Goal: Information Seeking & Learning: Learn about a topic

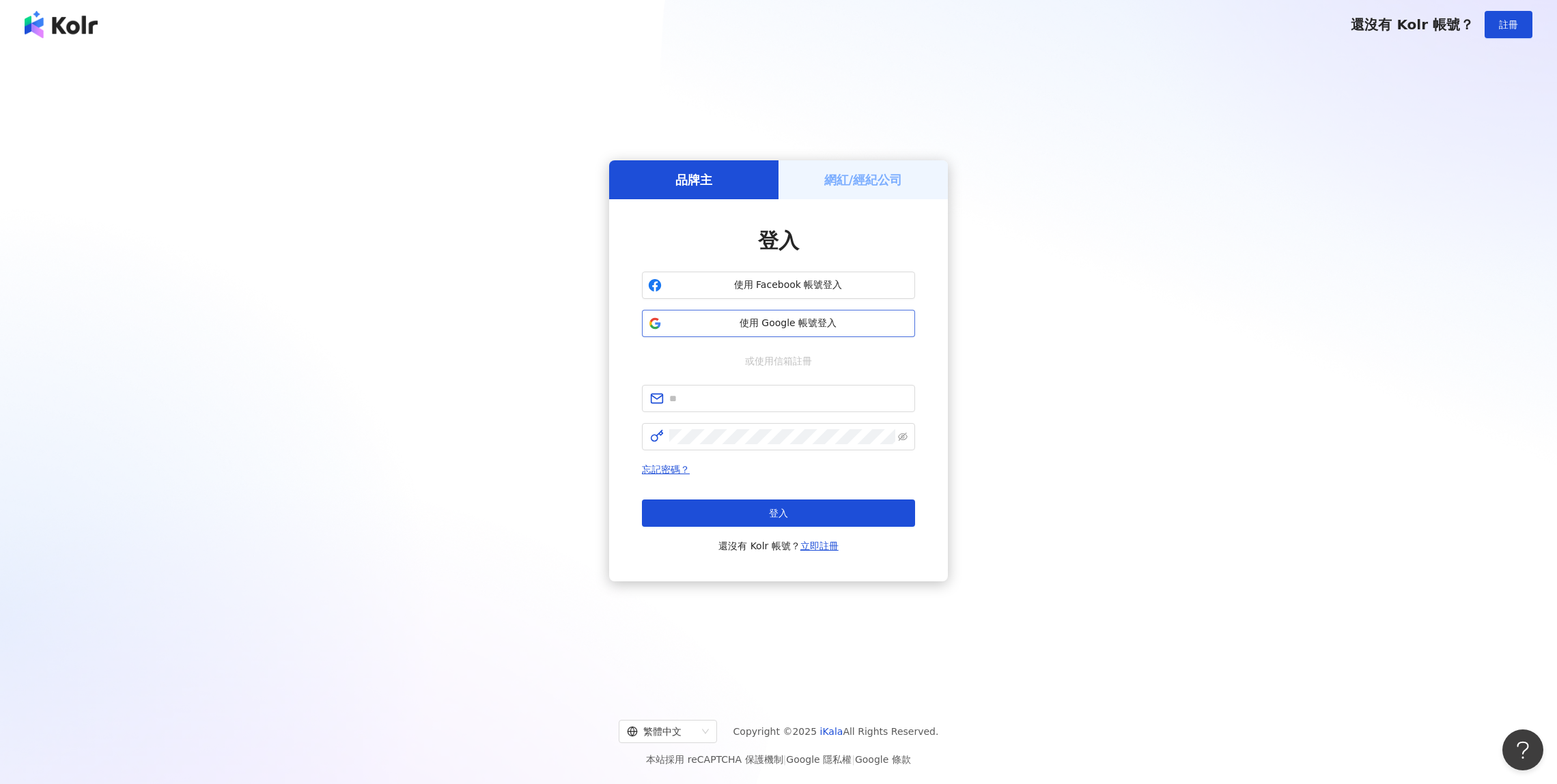
click at [780, 336] on button "使用 Google 帳號登入" at bounding box center [778, 324] width 273 height 28
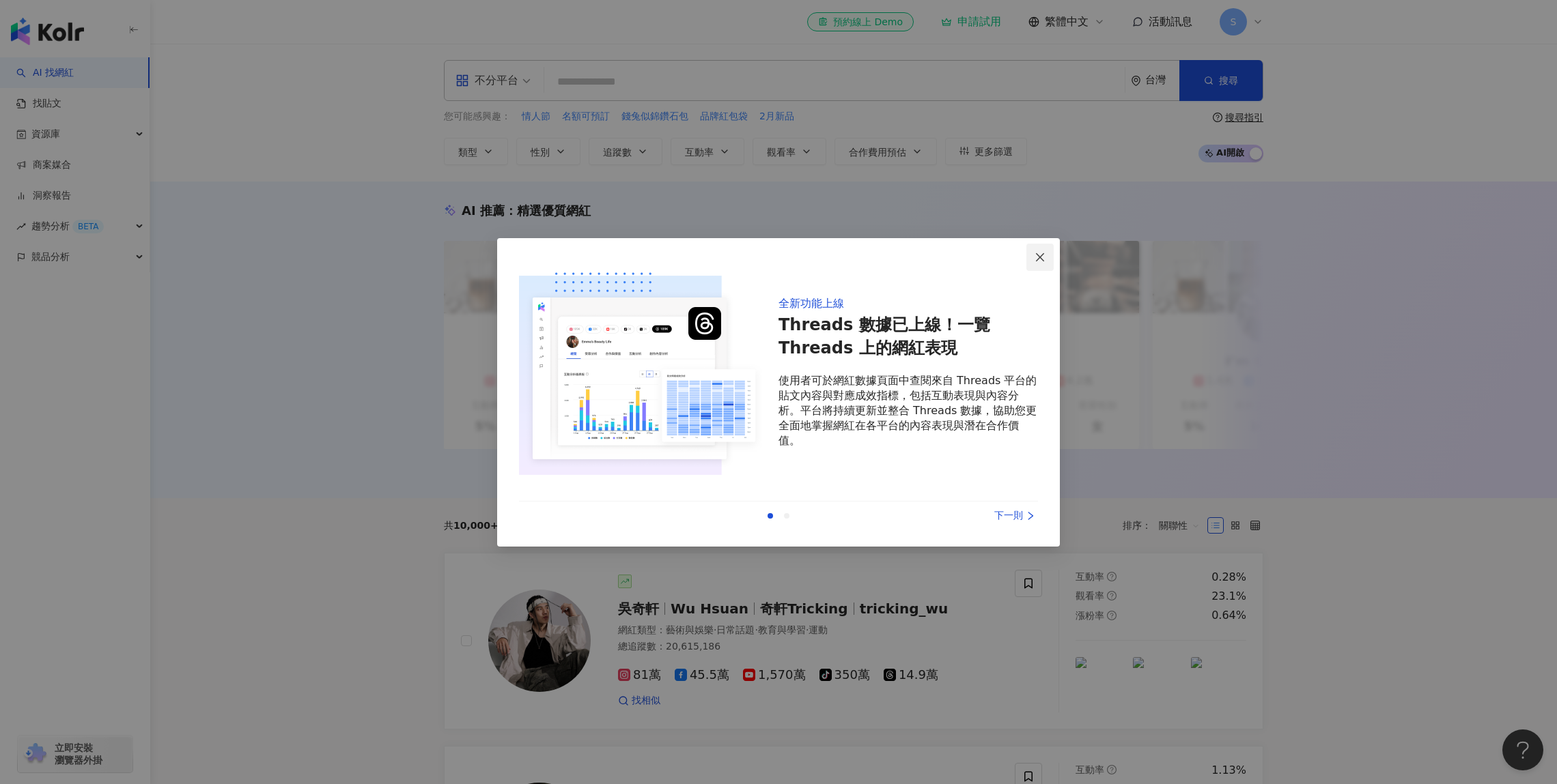
click at [1035, 252] on icon "close" at bounding box center [1040, 258] width 11 height 11
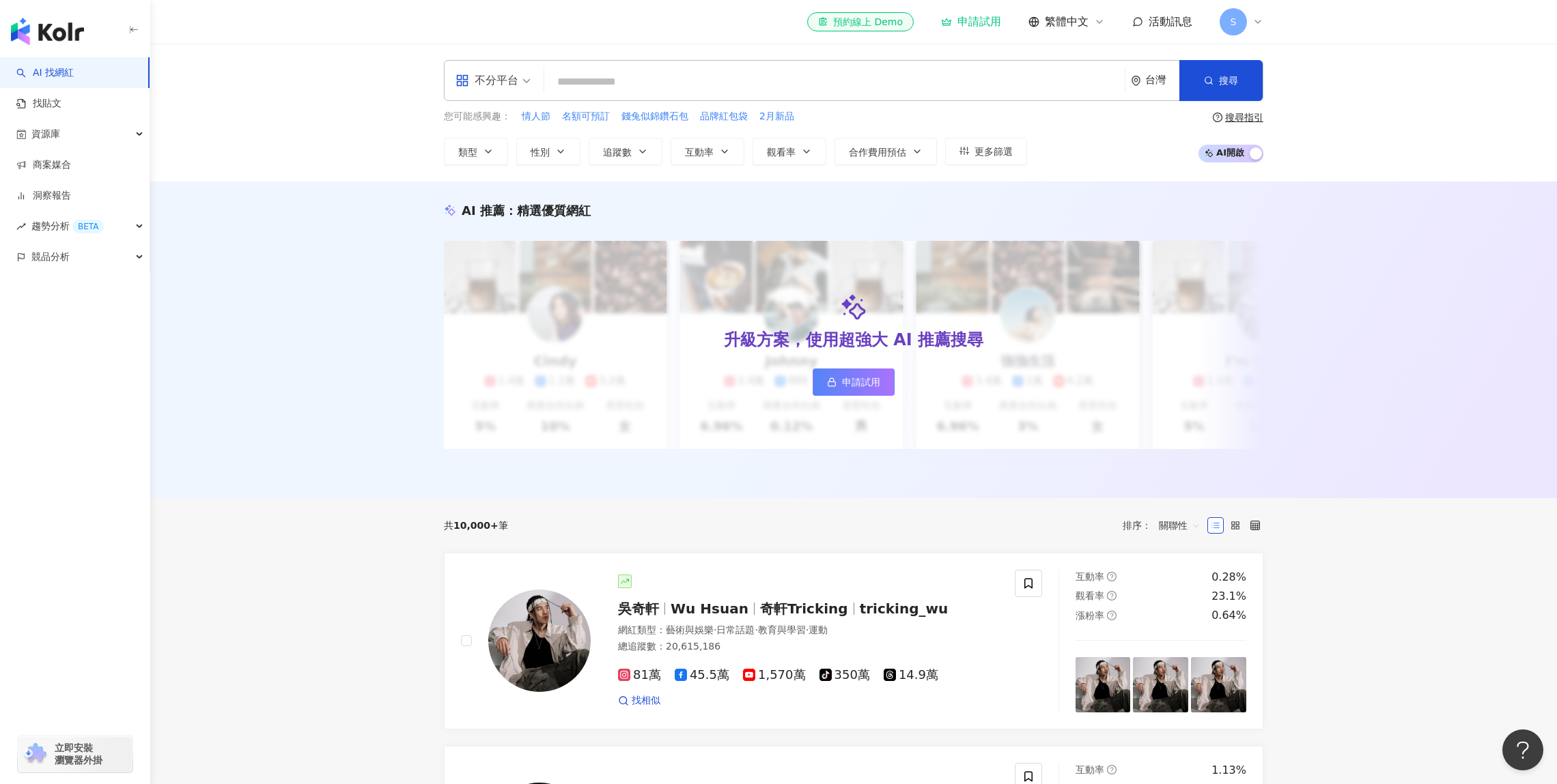
click at [762, 88] on input "search" at bounding box center [834, 82] width 570 height 26
type input "*"
type input "**"
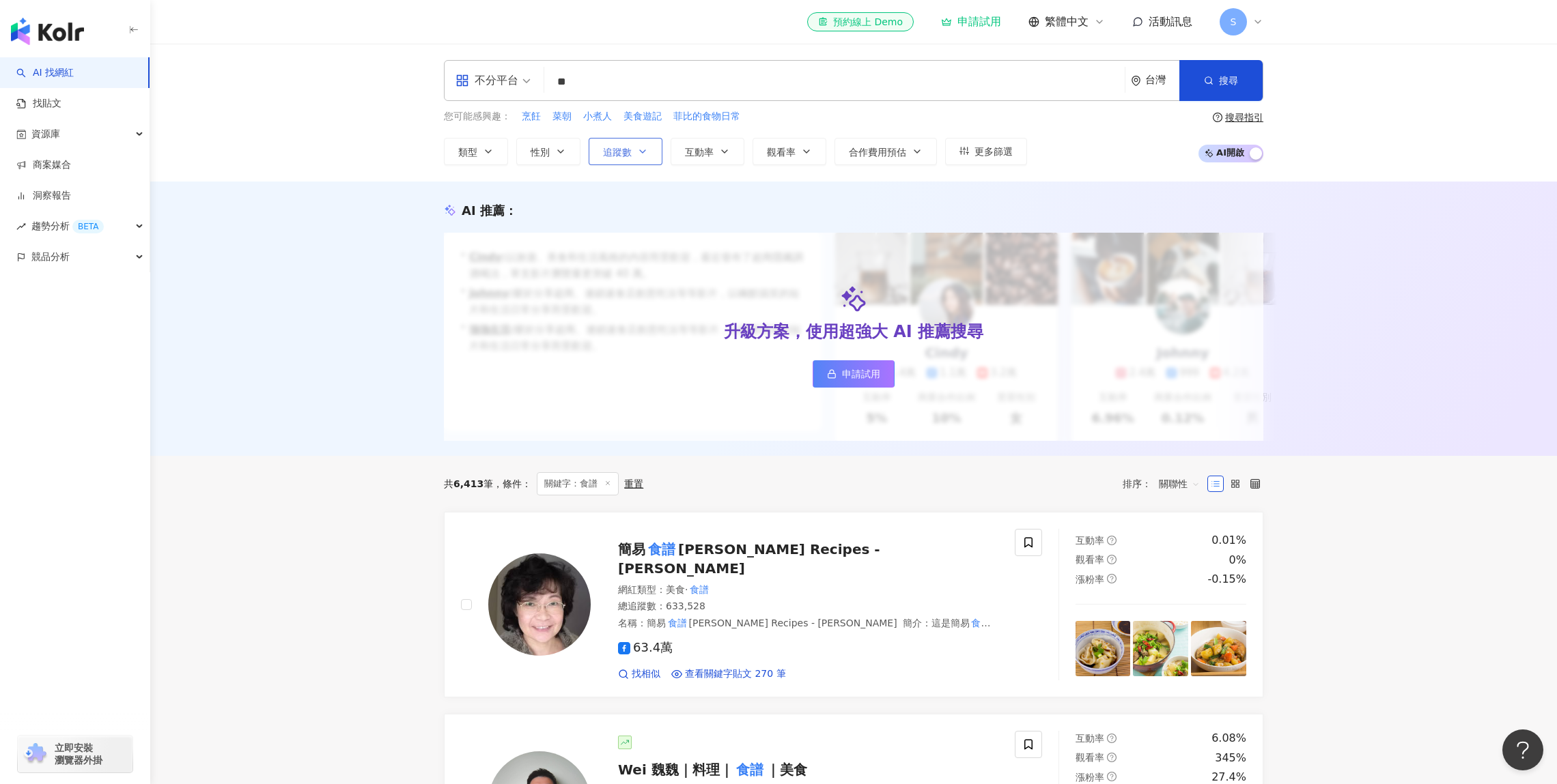
click at [0, 0] on div "簡單!!日式料理食譜チャンネル 31,291 追蹤者" at bounding box center [0, 0] width 0 height 0
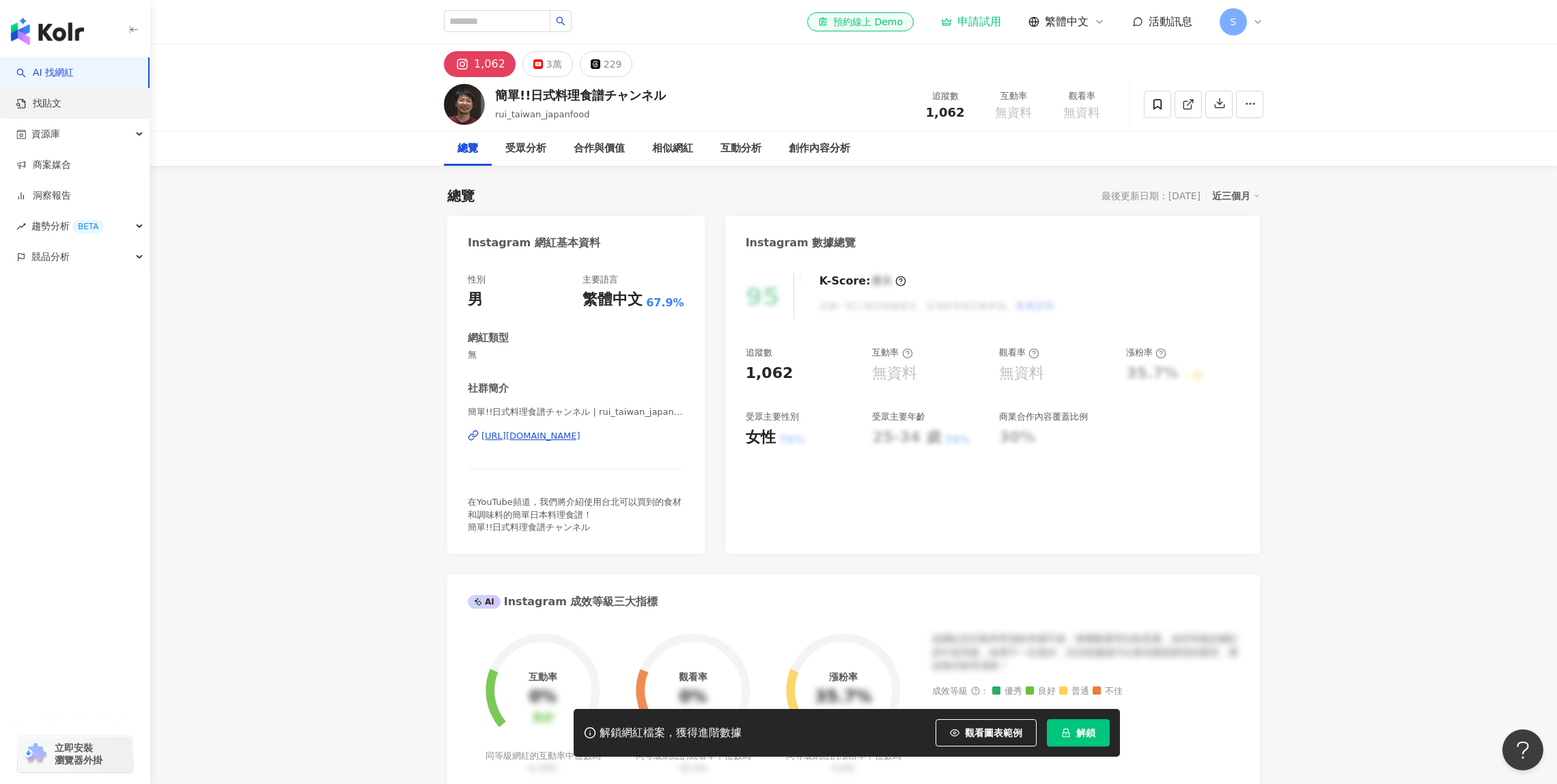
click at [58, 97] on link "找貼文" at bounding box center [39, 103] width 45 height 14
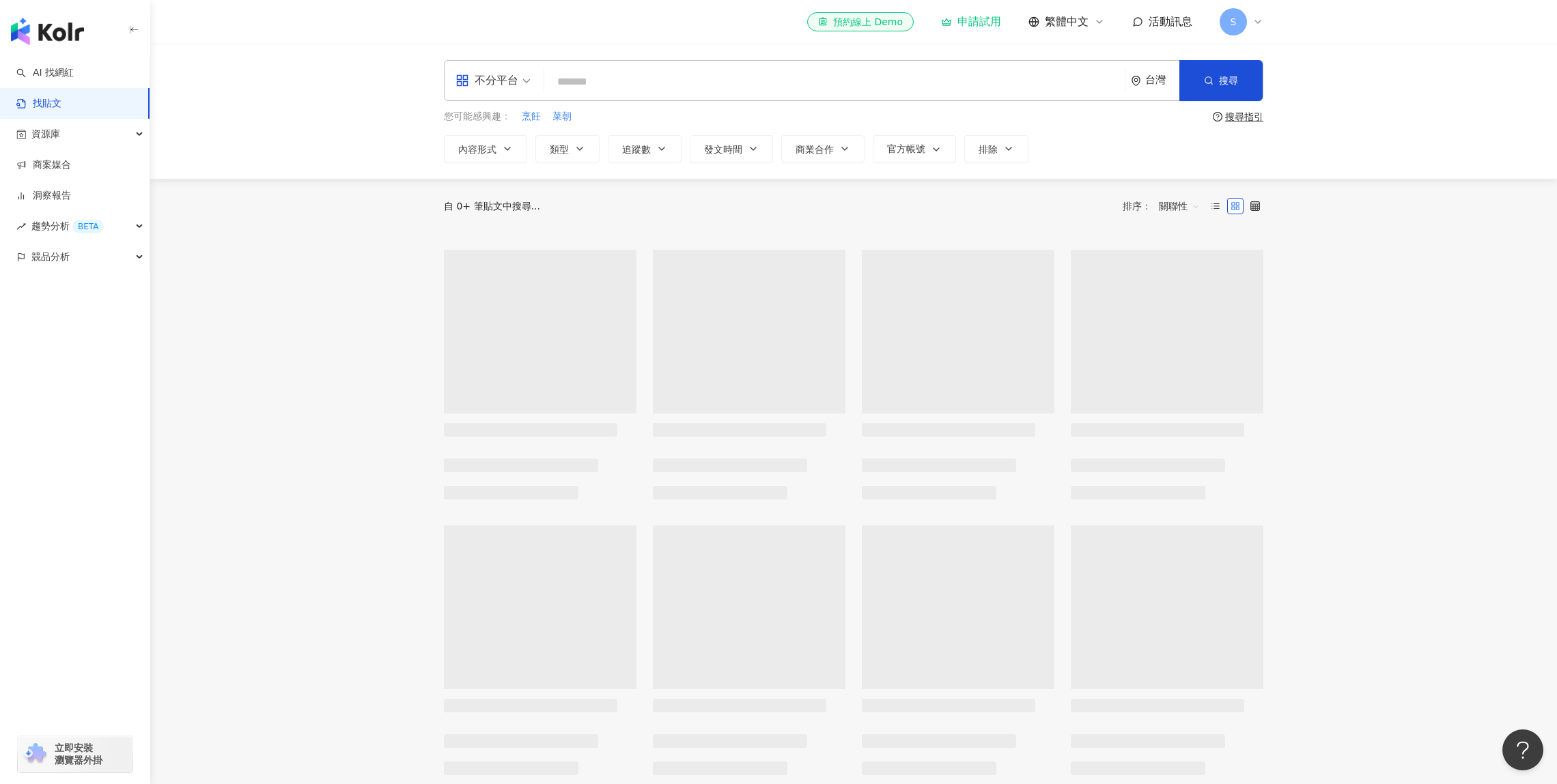
click at [655, 85] on input "search" at bounding box center [834, 82] width 570 height 29
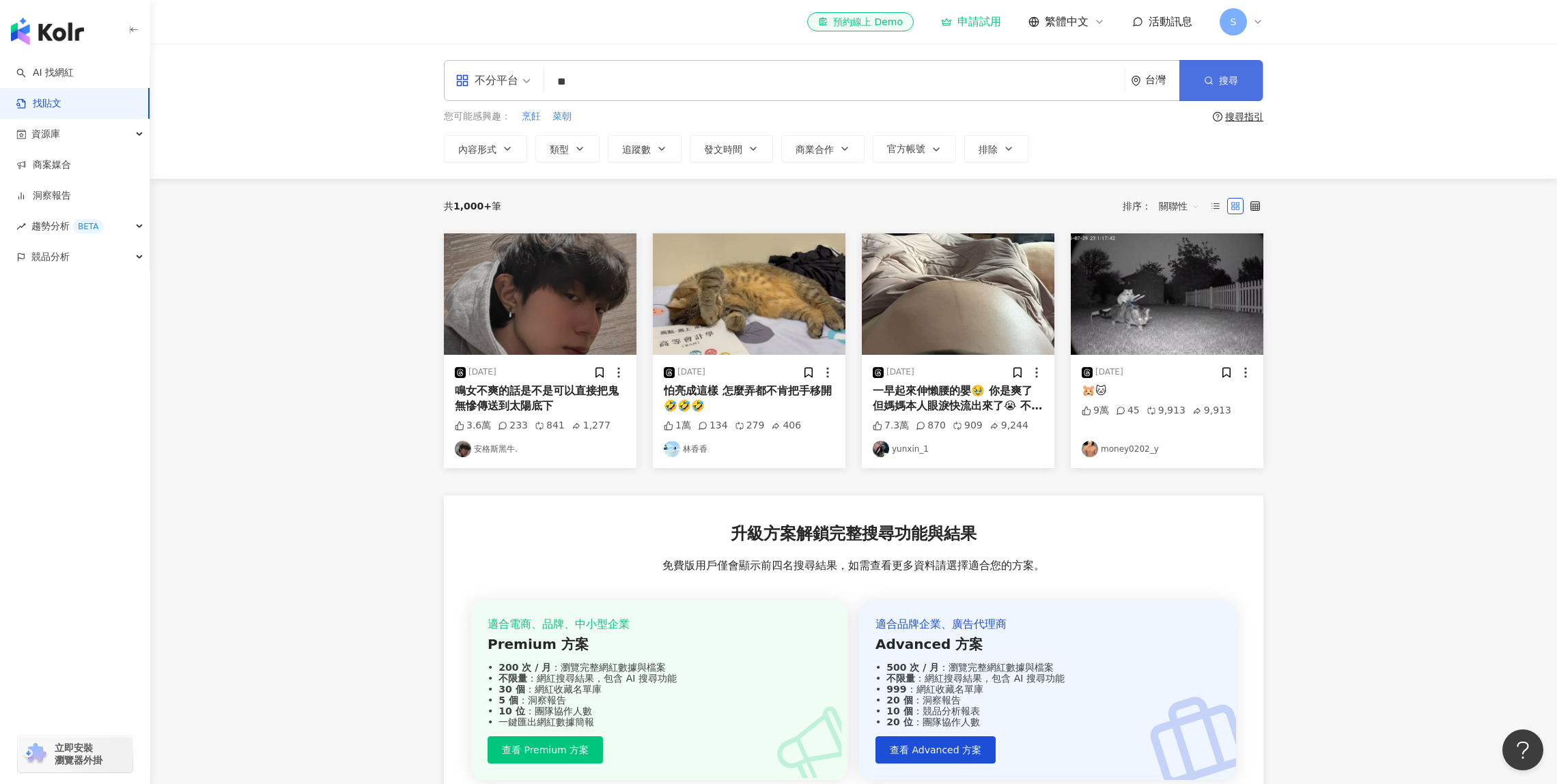
type input "**"
click at [1244, 84] on button "搜尋" at bounding box center [1221, 80] width 83 height 41
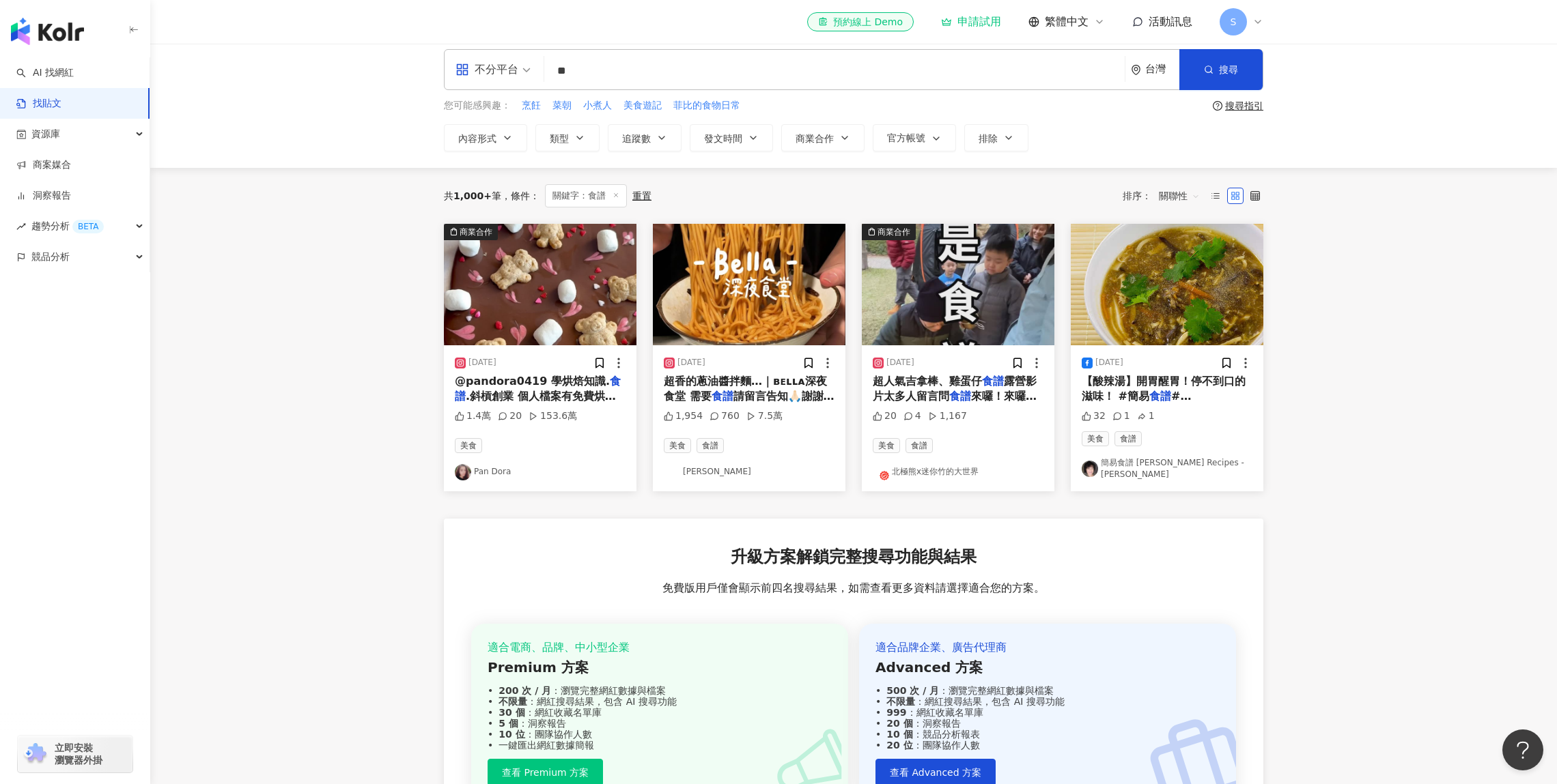
scroll to position [12, 0]
click at [1179, 195] on span "關聯性" at bounding box center [1179, 195] width 41 height 22
click at [1189, 266] on div "觀看數" at bounding box center [1181, 269] width 39 height 15
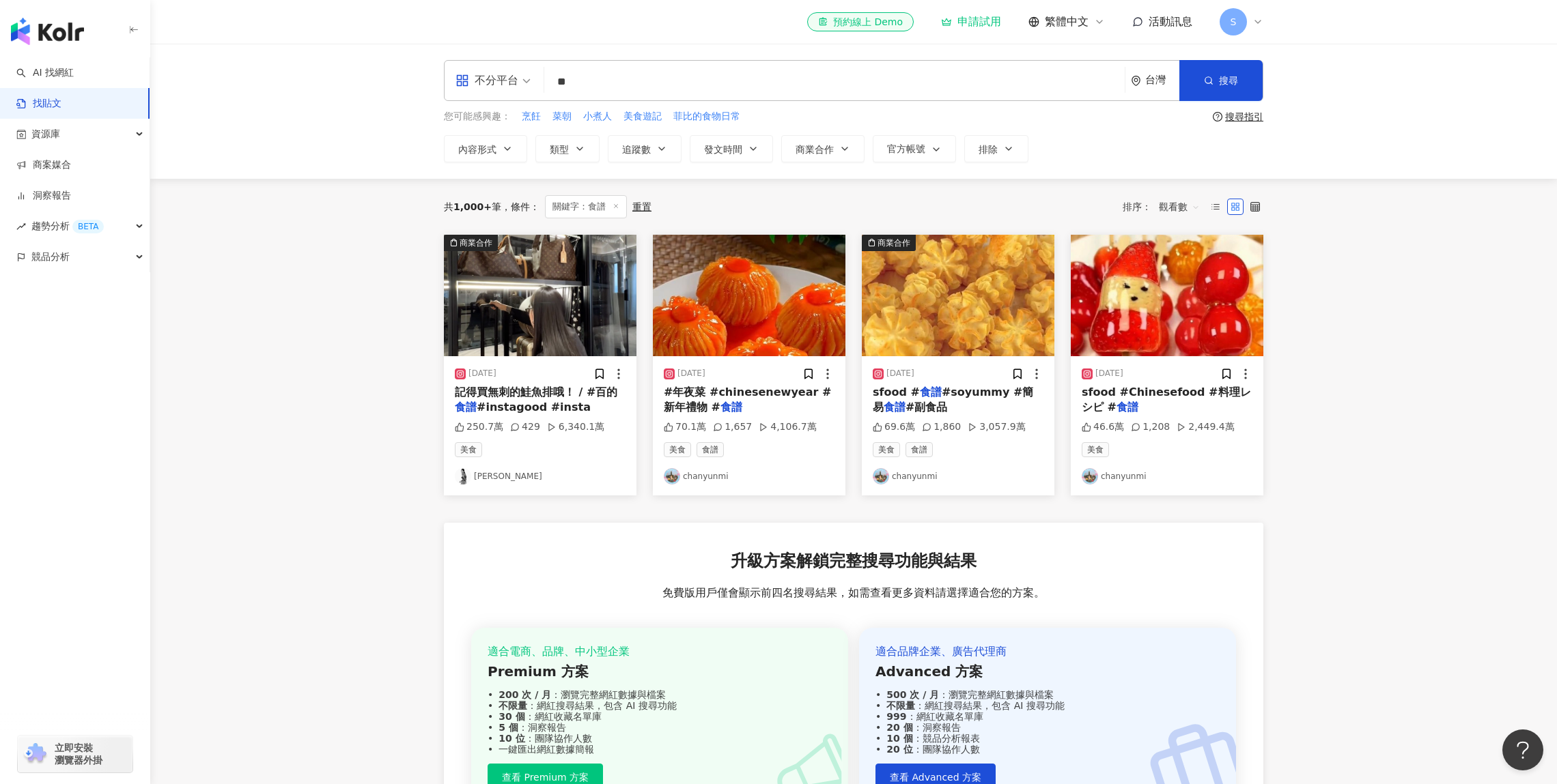
click at [512, 81] on div "不分平台" at bounding box center [487, 81] width 63 height 22
click at [503, 146] on div "Instagram" at bounding box center [497, 144] width 77 height 17
click at [564, 149] on span "類型" at bounding box center [559, 150] width 19 height 11
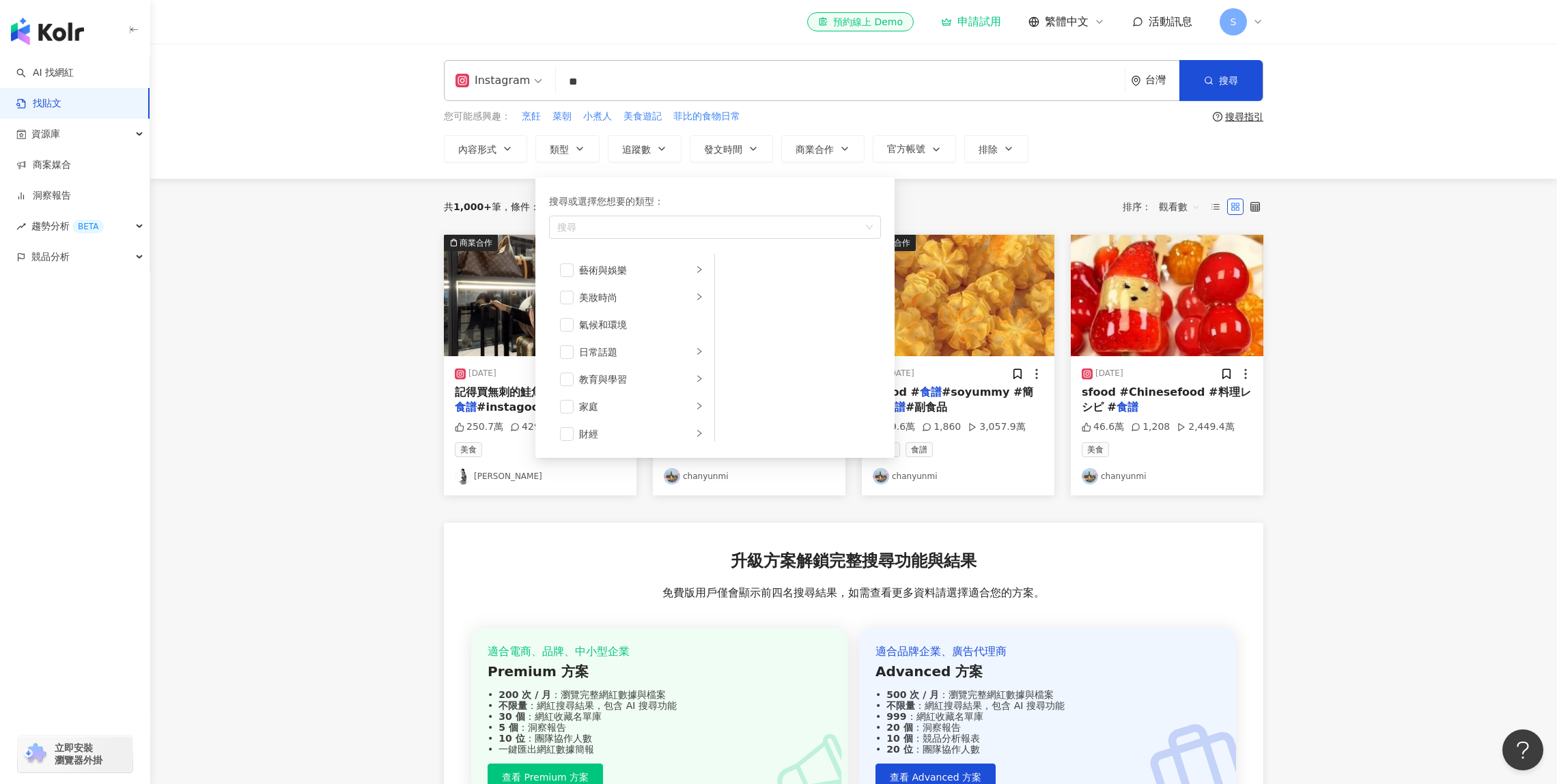
click at [380, 208] on main "Instagram ** 台灣 搜尋 您可能感興趣： 烹飪 菜朝 小煮人 美食遊記 菲比的食物日常 搜尋指引 內容形式 類型 搜尋或選擇您想要的類型： 搜尋 …" at bounding box center [854, 469] width 1407 height 852
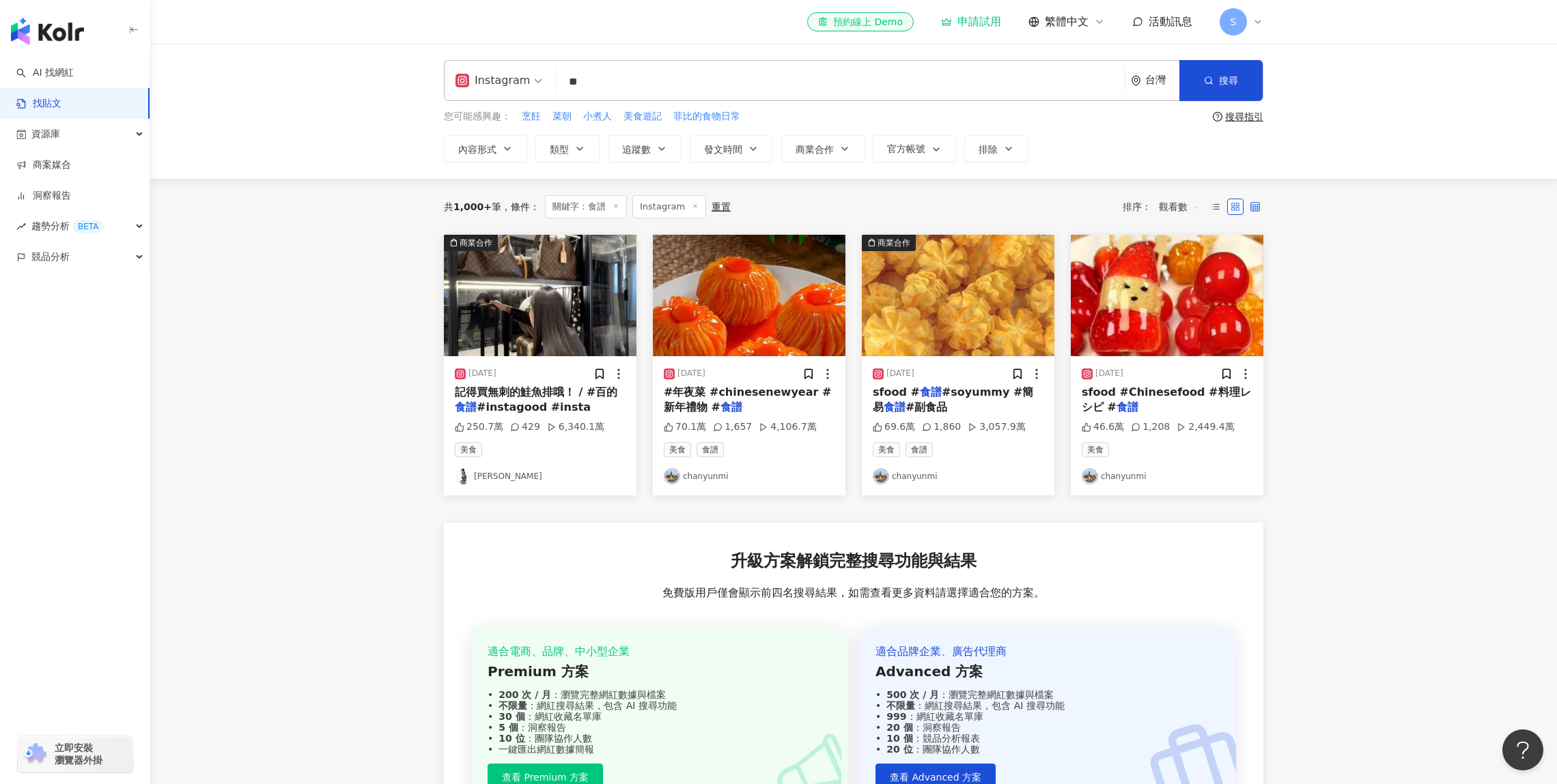
click at [1255, 208] on icon at bounding box center [1255, 207] width 9 height 9
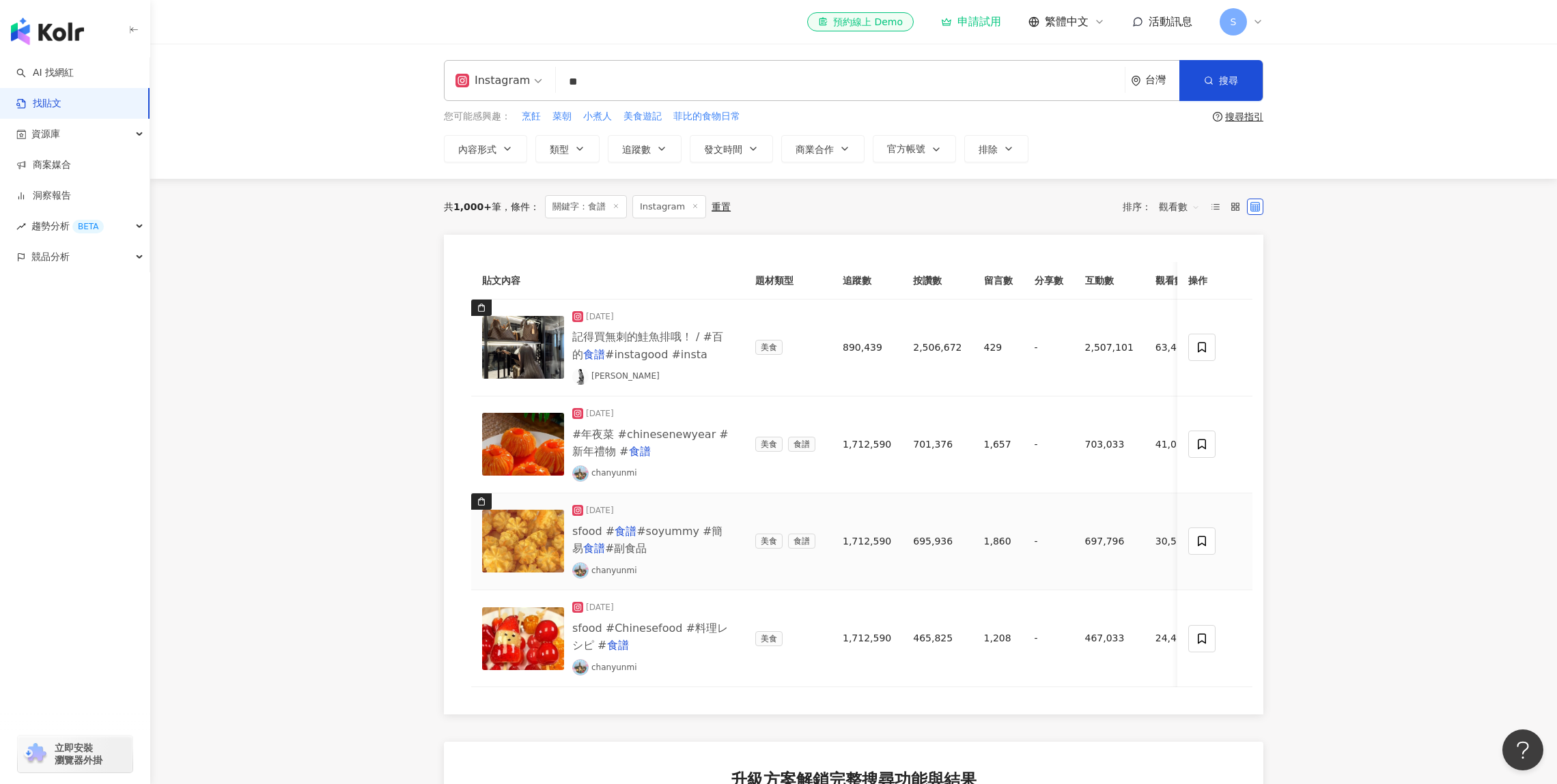
click at [688, 552] on div "sfood # 食譜 #soyummy #簡易 食譜 #副食品" at bounding box center [653, 539] width 161 height 34
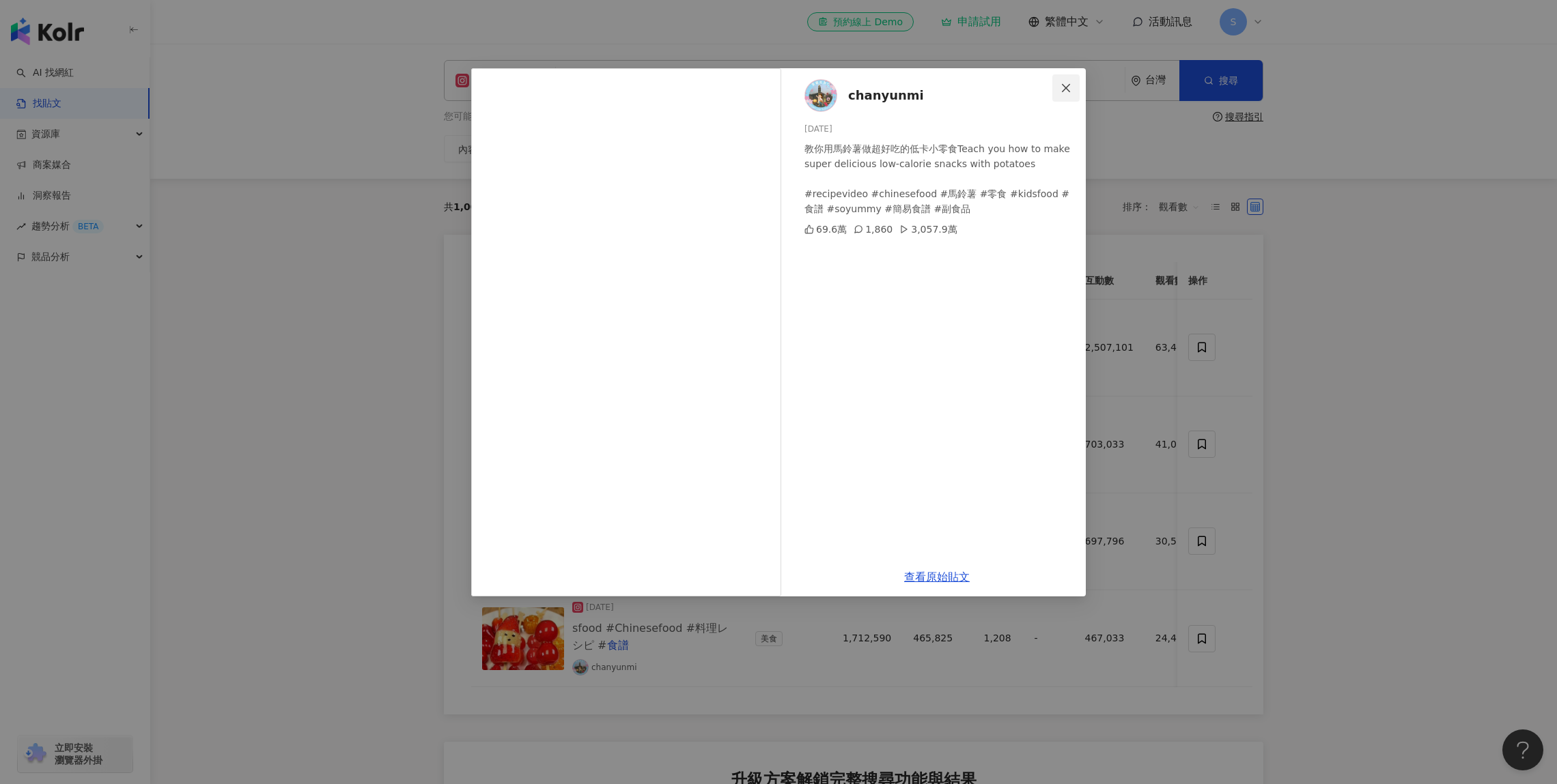
click at [1073, 91] on span "Close" at bounding box center [1066, 88] width 28 height 11
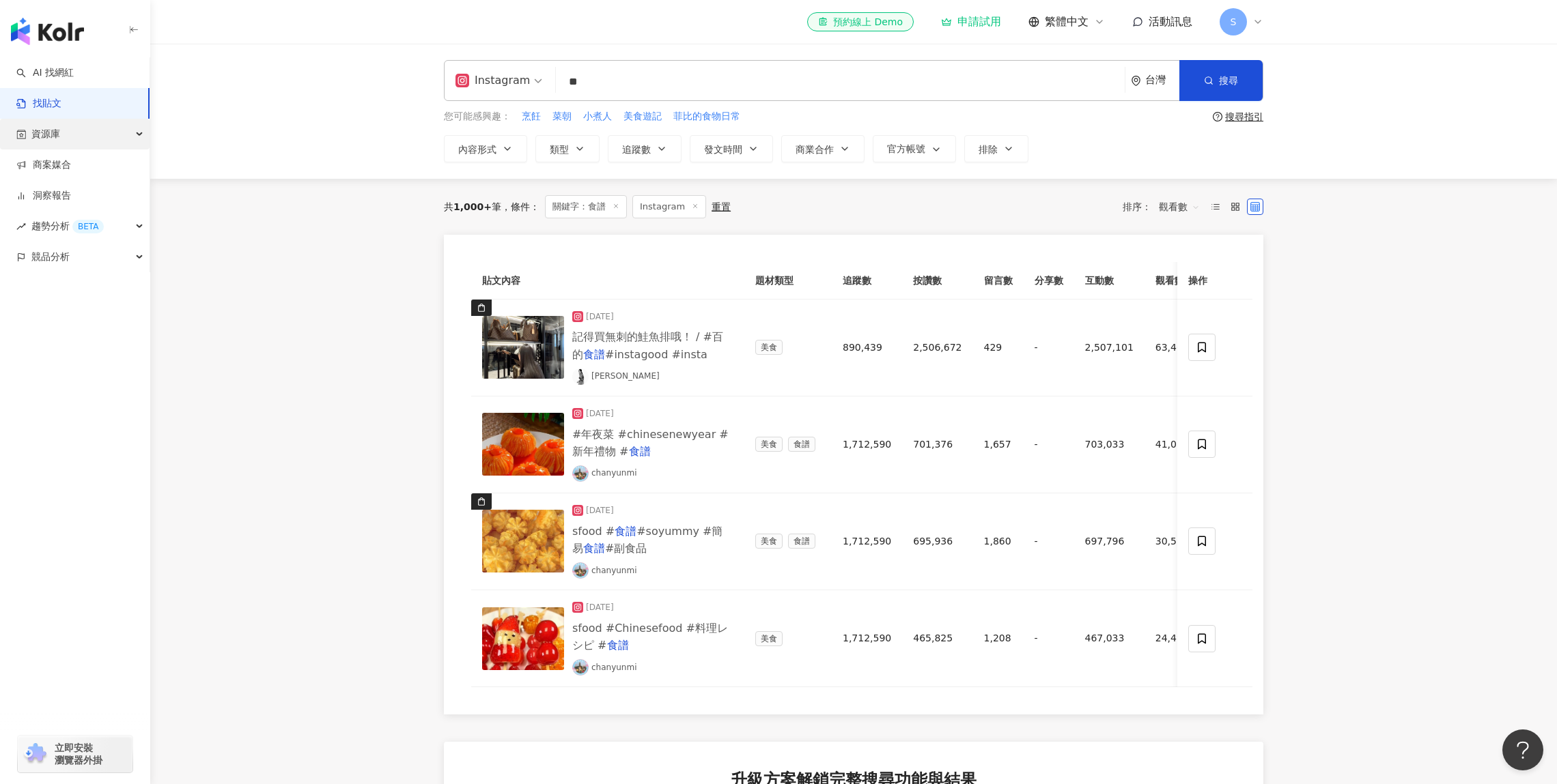
click at [107, 138] on div "資源庫" at bounding box center [75, 133] width 149 height 30
click at [71, 222] on link "貼文收藏" at bounding box center [52, 226] width 39 height 14
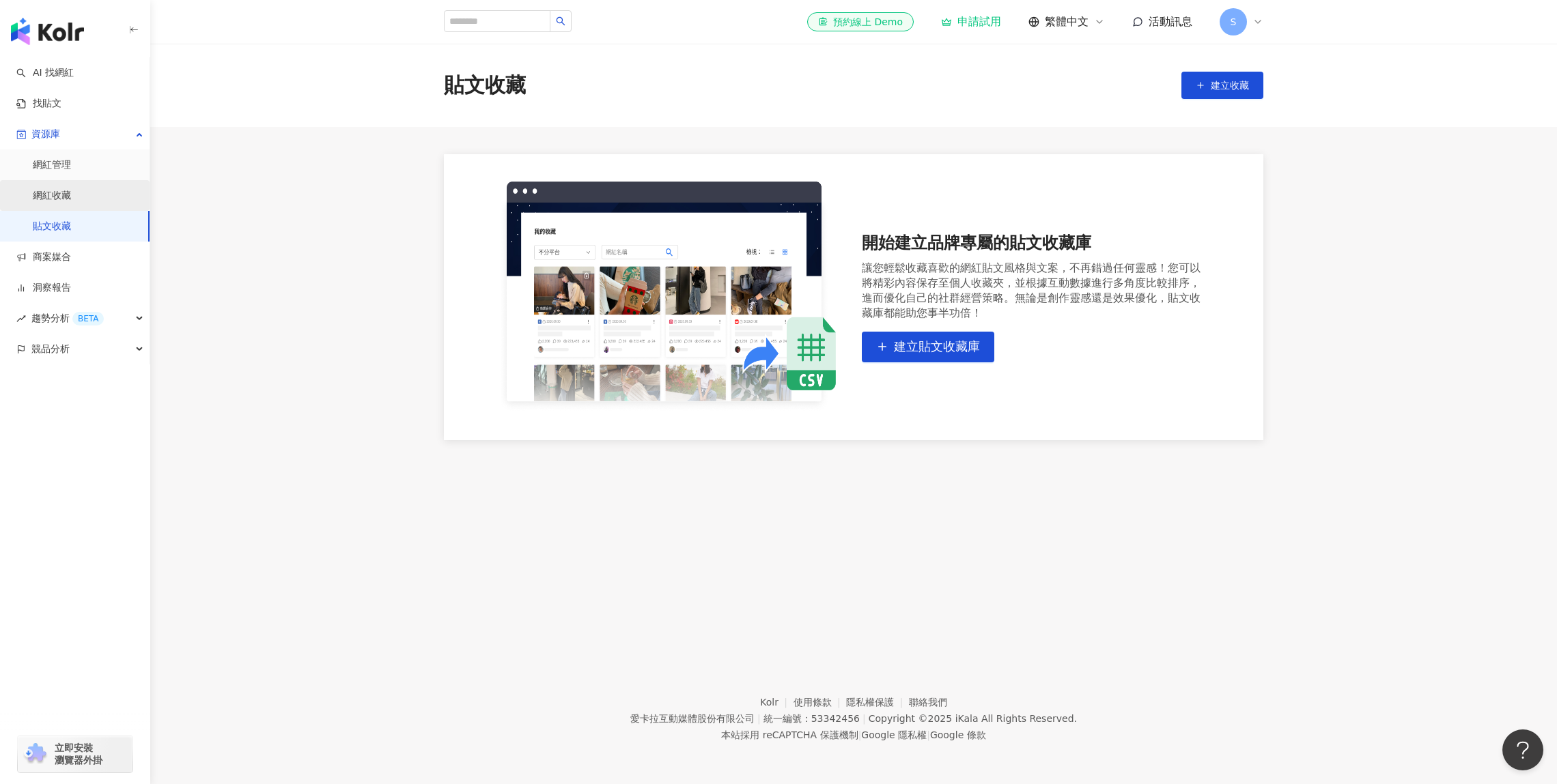
click at [70, 189] on link "網紅收藏" at bounding box center [52, 195] width 39 height 14
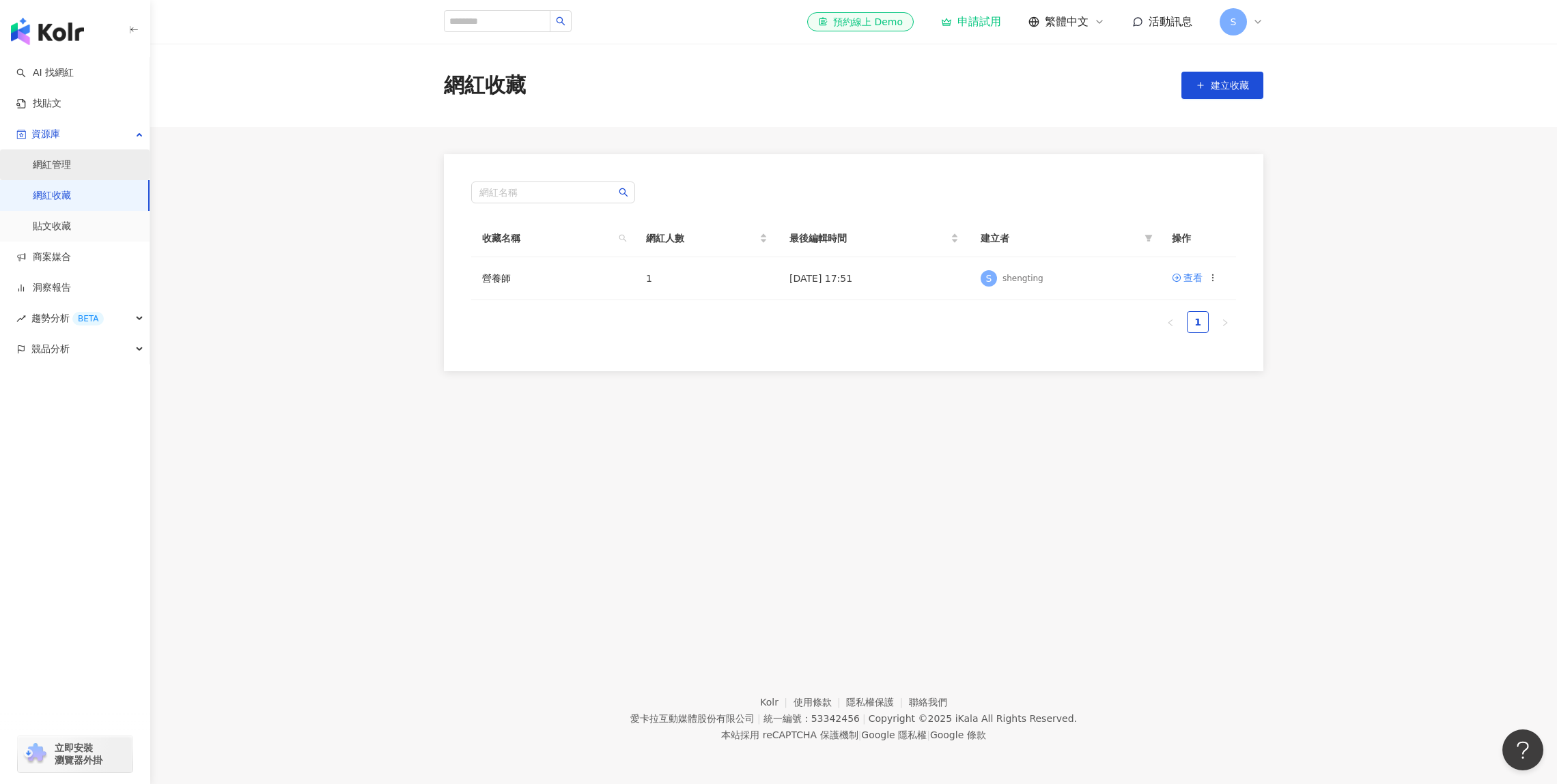
click at [71, 159] on link "網紅管理" at bounding box center [52, 165] width 39 height 14
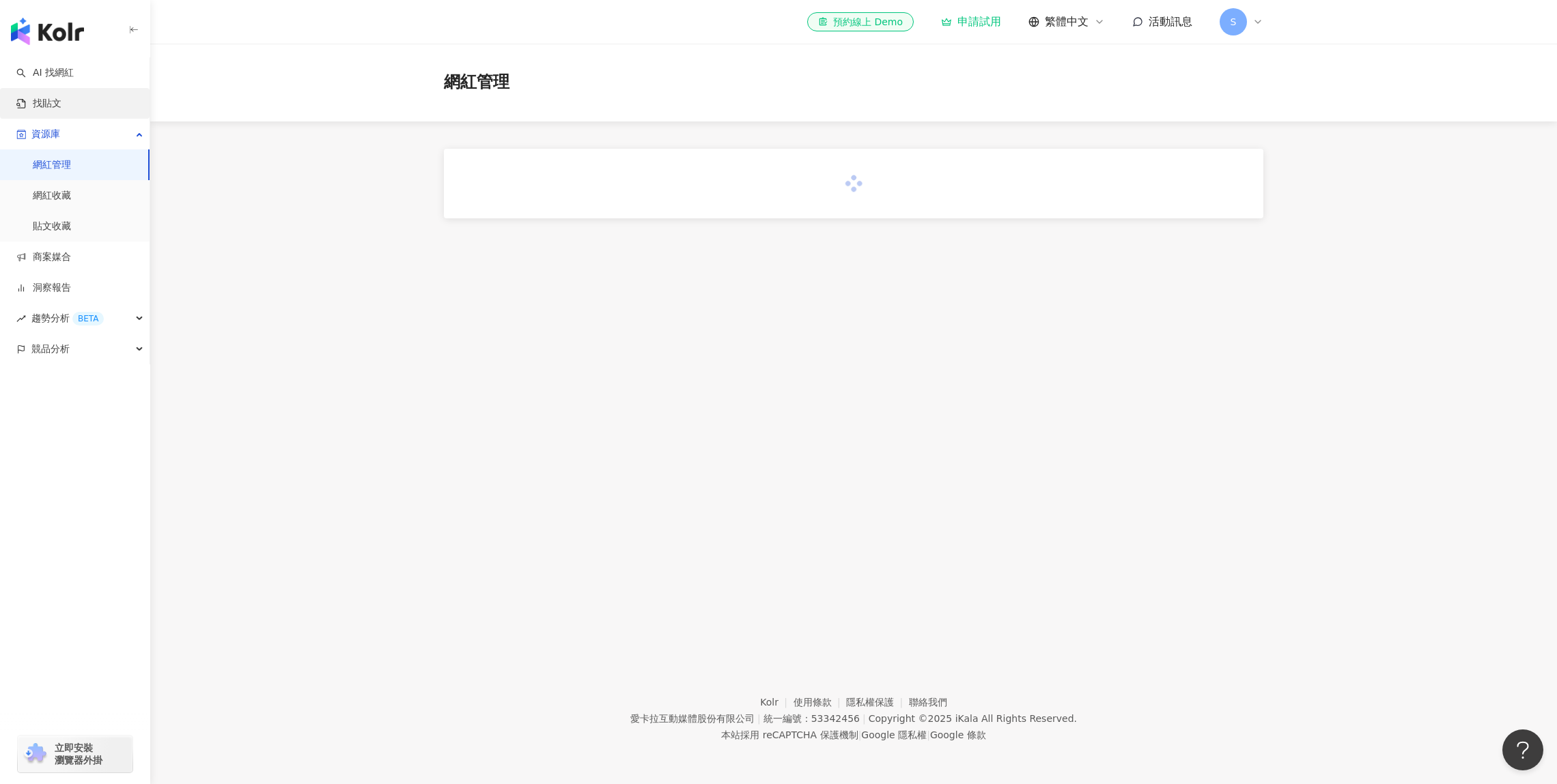
click at [62, 97] on link "找貼文" at bounding box center [39, 103] width 45 height 14
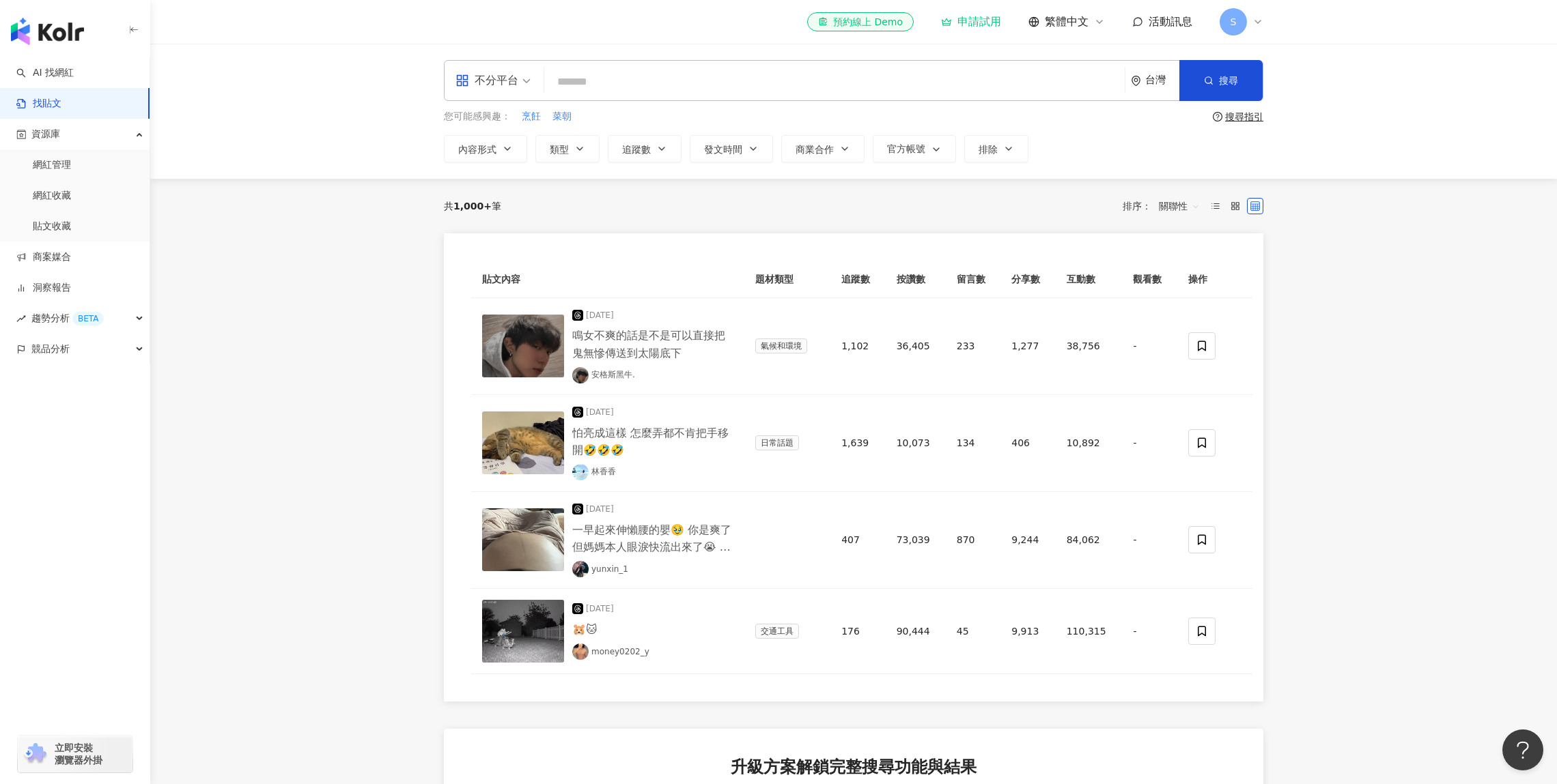
click at [491, 75] on div "不分平台" at bounding box center [487, 81] width 63 height 22
click at [501, 150] on div "Instagram" at bounding box center [497, 144] width 77 height 17
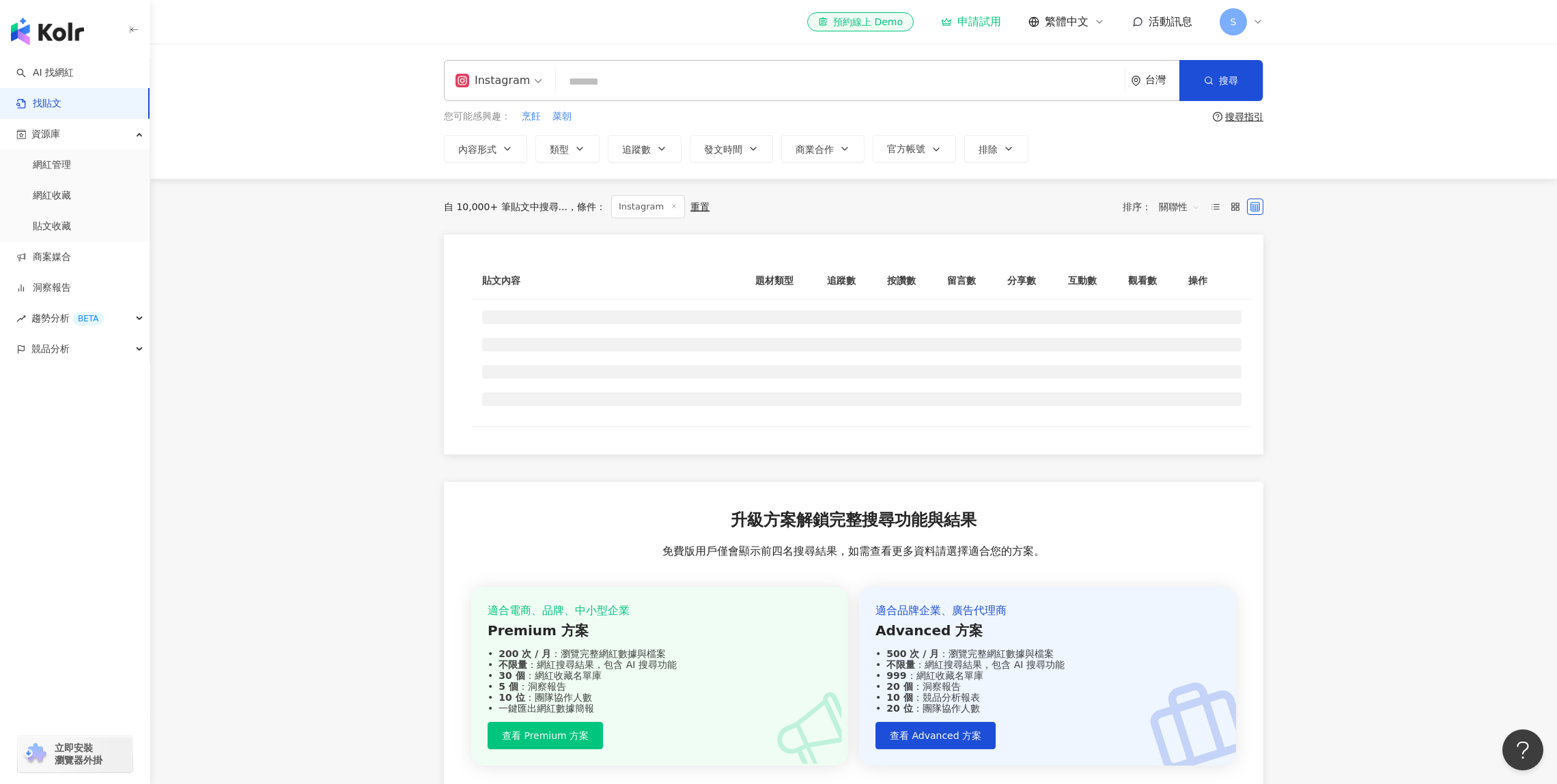
click at [637, 92] on input "search" at bounding box center [841, 82] width 558 height 29
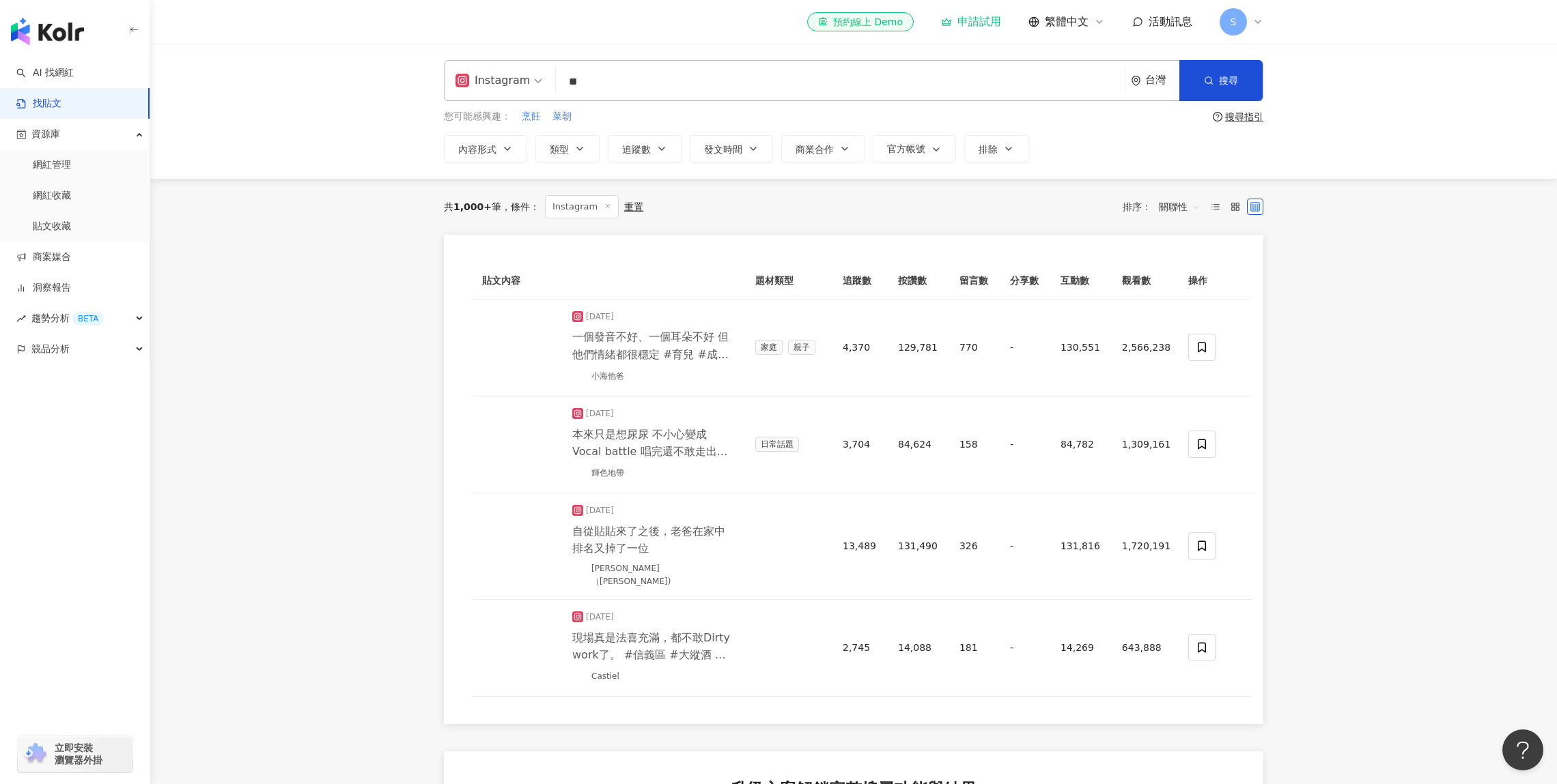
type input "**"
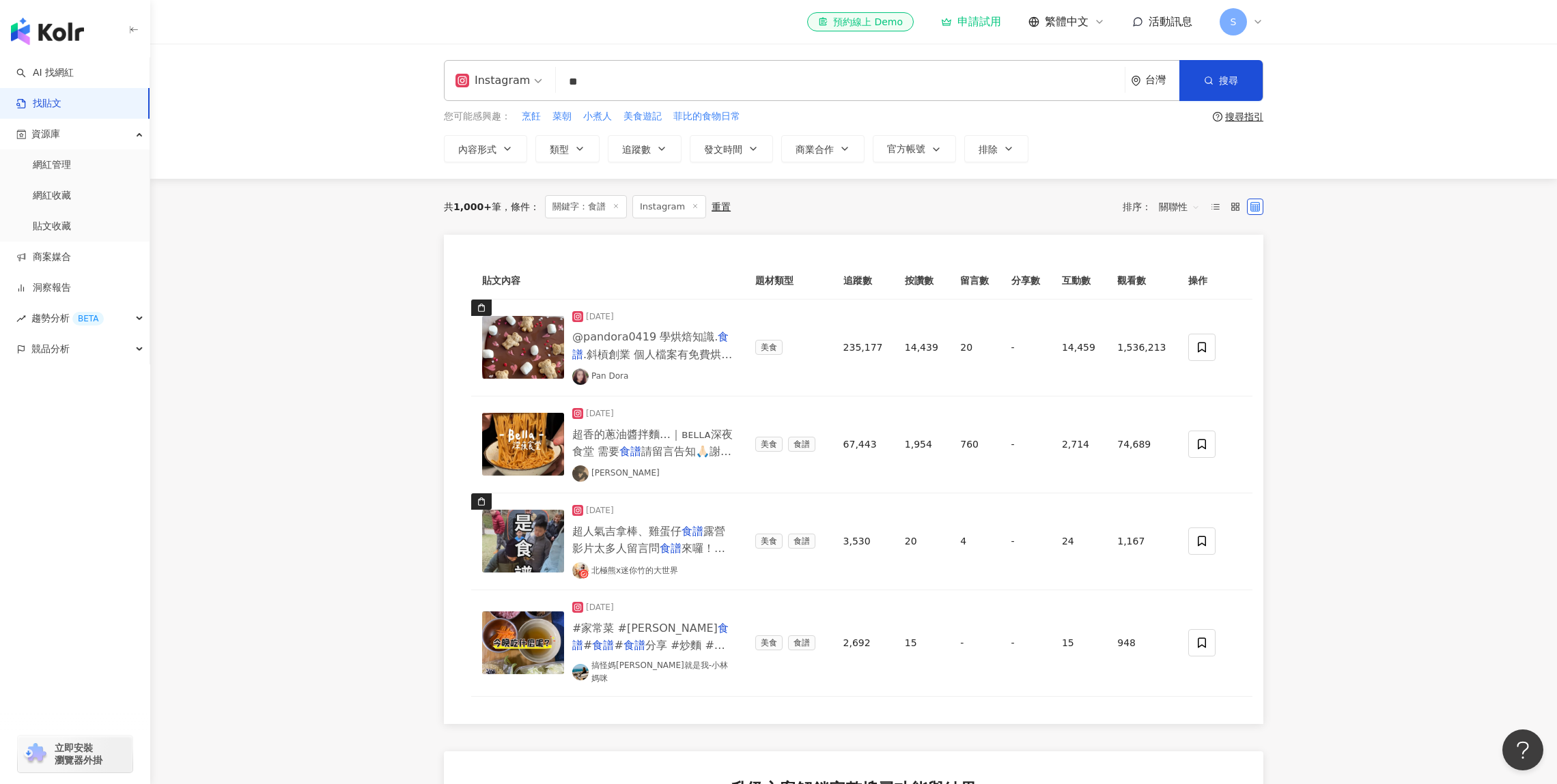
click at [1186, 213] on span "關聯性" at bounding box center [1179, 207] width 41 height 22
click at [1184, 279] on div "觀看數" at bounding box center [1181, 281] width 39 height 15
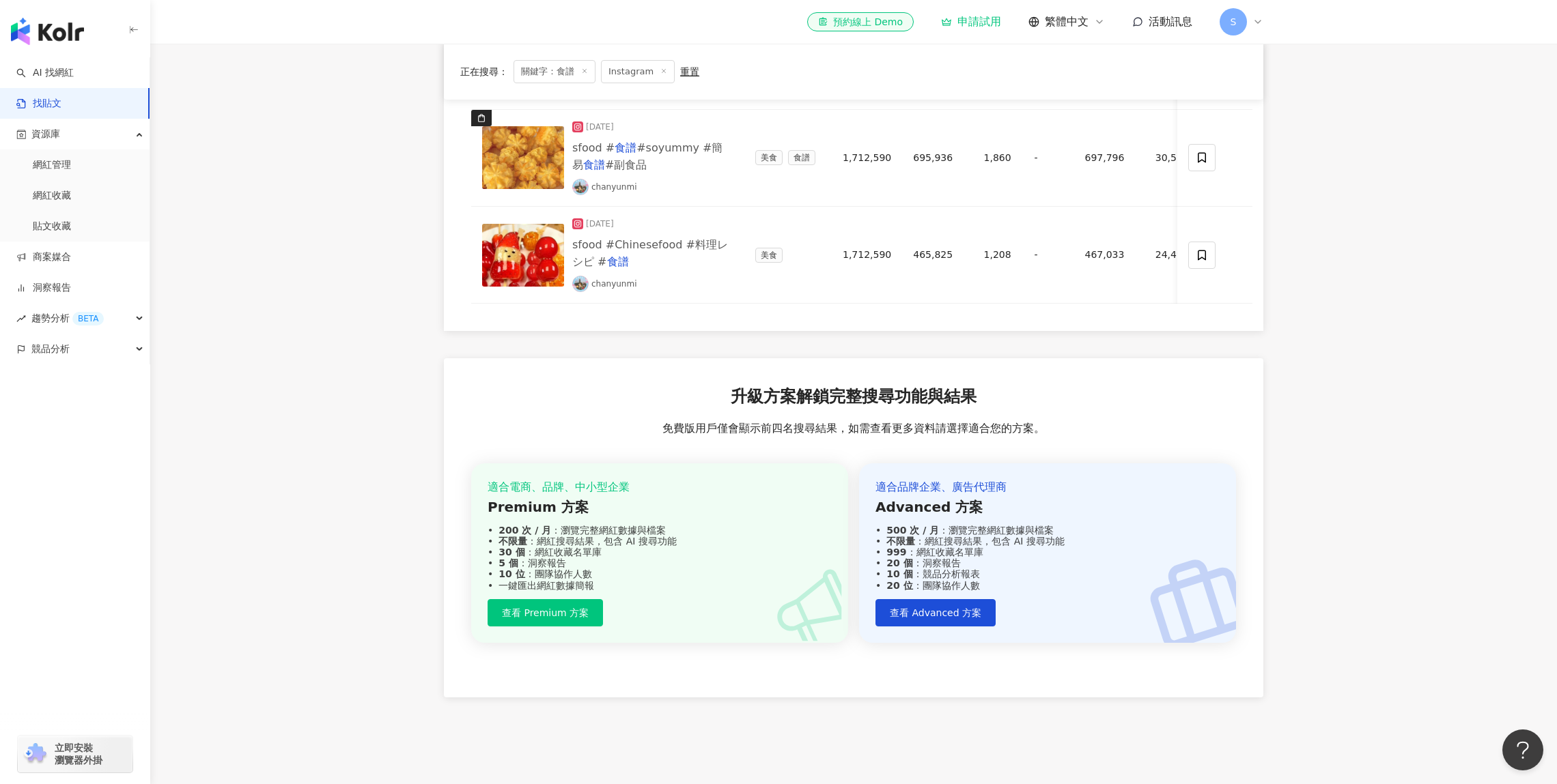
scroll to position [479, 0]
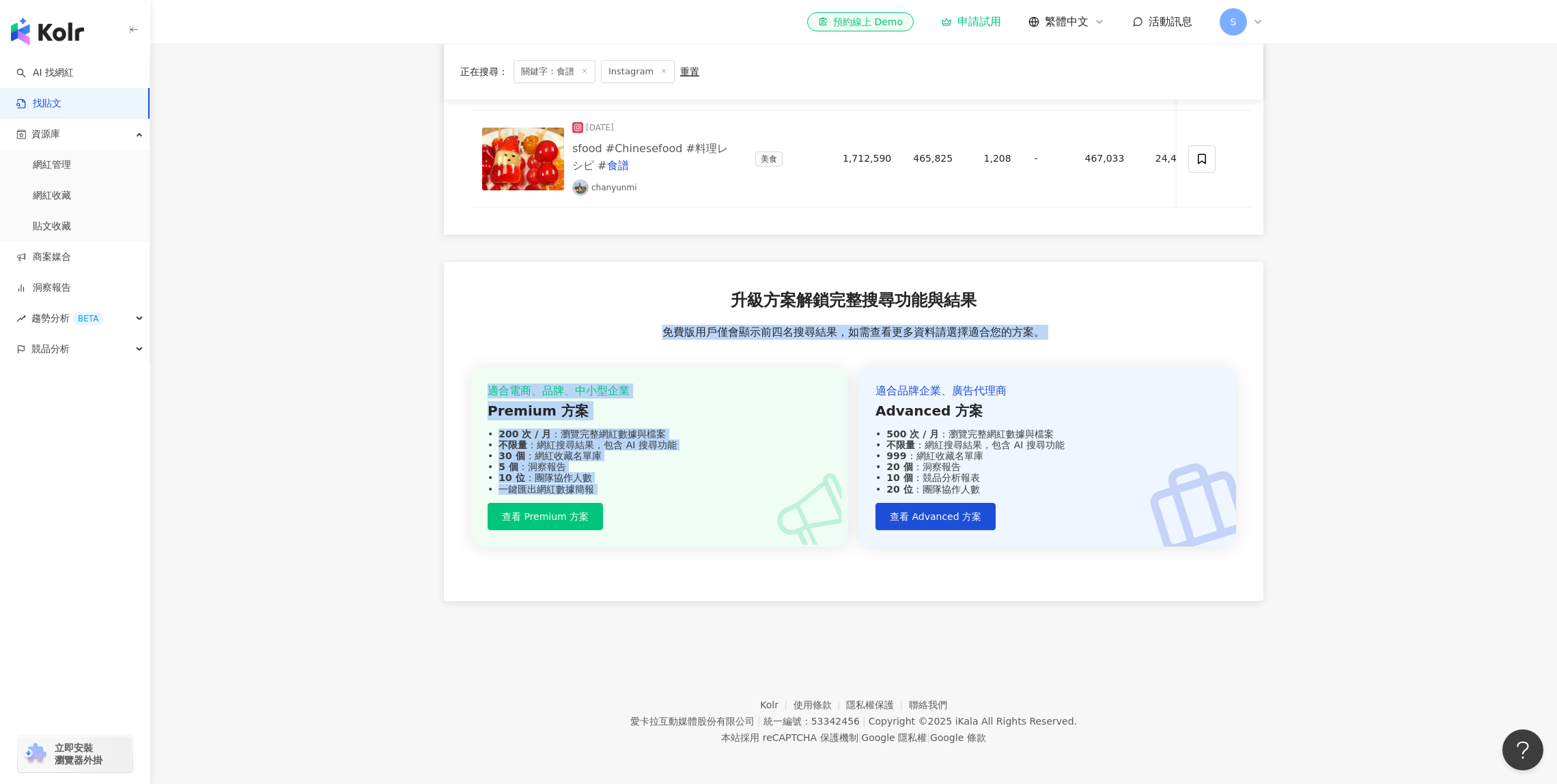
drag, startPoint x: 665, startPoint y: 328, endPoint x: 1100, endPoint y: 329, distance: 435.0
click at [1100, 329] on div "升級方案解鎖完整搜尋功能與結果 免費版用戶僅會顯示前四名搜尋結果，如需查看更多資料請選擇適合您的方案。 適合電商、品牌、中小型企業 Premium 方案 20…" at bounding box center [854, 432] width 819 height 340
